Goal: Check status: Check status

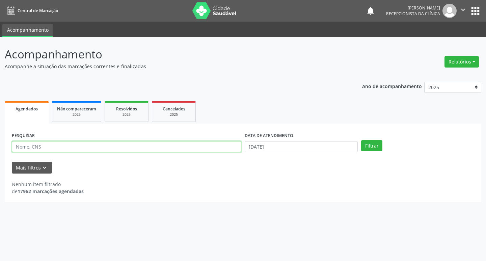
click at [56, 143] on input "text" at bounding box center [126, 146] width 229 height 11
type input "micaela"
click at [361, 140] on button "Filtrar" at bounding box center [371, 145] width 21 height 11
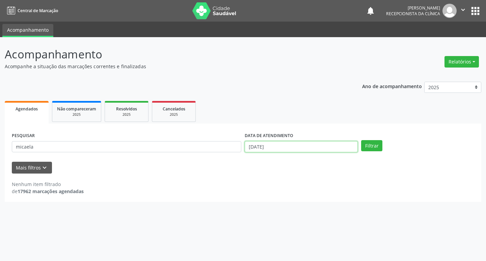
click at [286, 145] on input "[DATE]" at bounding box center [300, 146] width 113 height 11
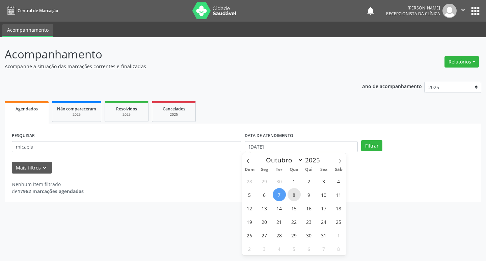
click at [295, 193] on span "8" at bounding box center [293, 194] width 13 height 13
type input "08/10/2025"
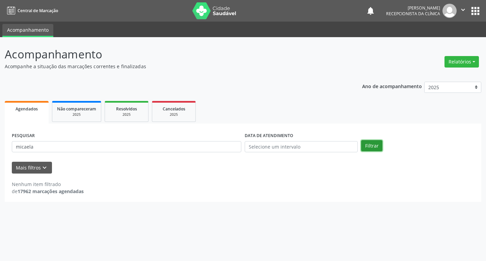
click at [370, 147] on button "Filtrar" at bounding box center [371, 145] width 21 height 11
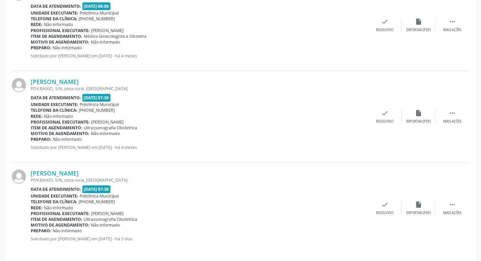
scroll to position [688, 0]
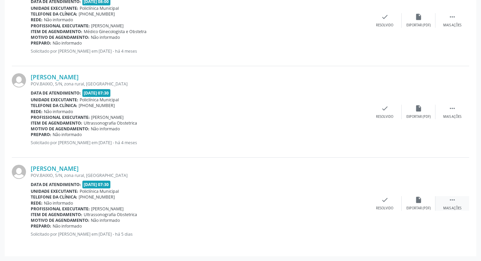
click at [456, 207] on div "Mais ações" at bounding box center [452, 208] width 18 height 5
click at [355, 203] on div "print Imprimir" at bounding box center [351, 203] width 34 height 15
